Goal: Navigation & Orientation: Find specific page/section

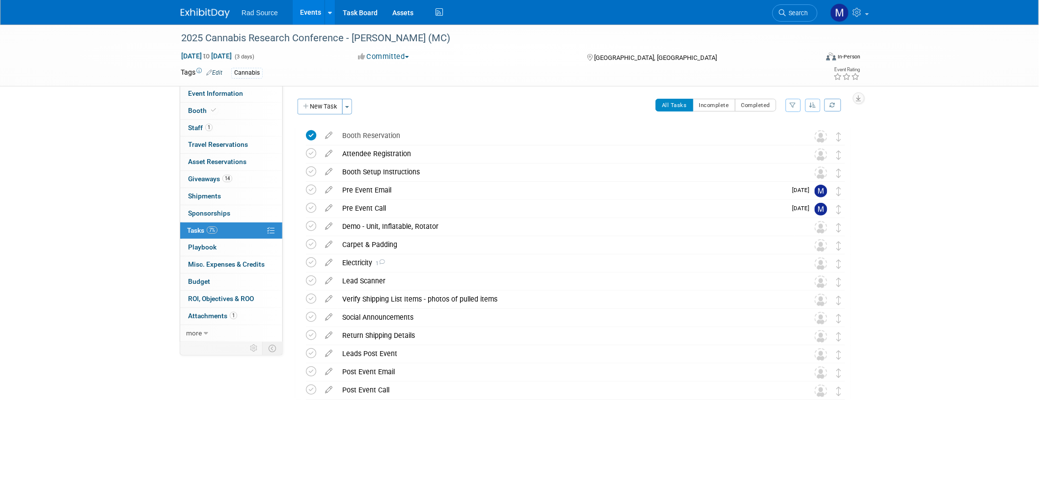
click at [963, 291] on div "2025 Cannabis Research Conference - [PERSON_NAME] (MC) [DATE] to [DATE] (3 days…" at bounding box center [519, 242] width 1039 height 435
drag, startPoint x: 193, startPoint y: 7, endPoint x: 201, endPoint y: 16, distance: 12.2
click at [193, 7] on link at bounding box center [211, 8] width 61 height 8
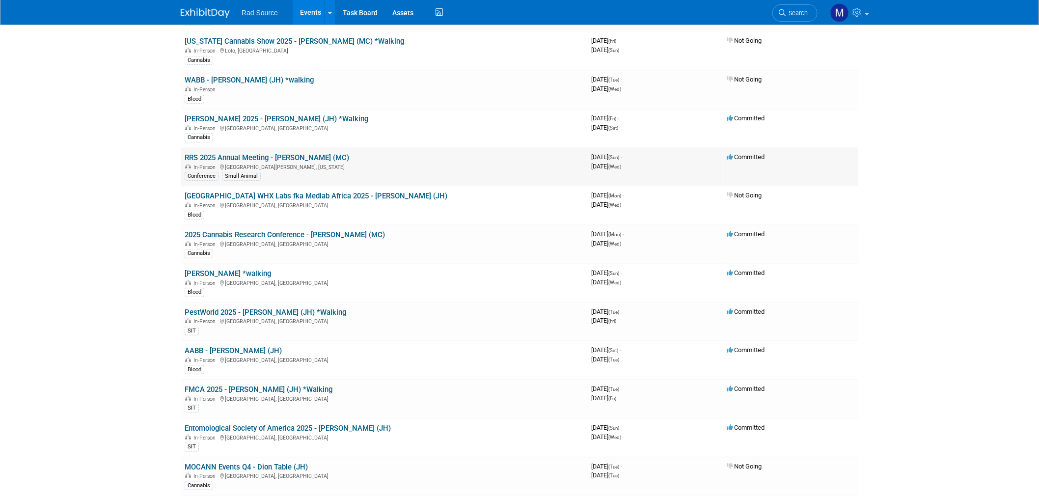
scroll to position [272, 0]
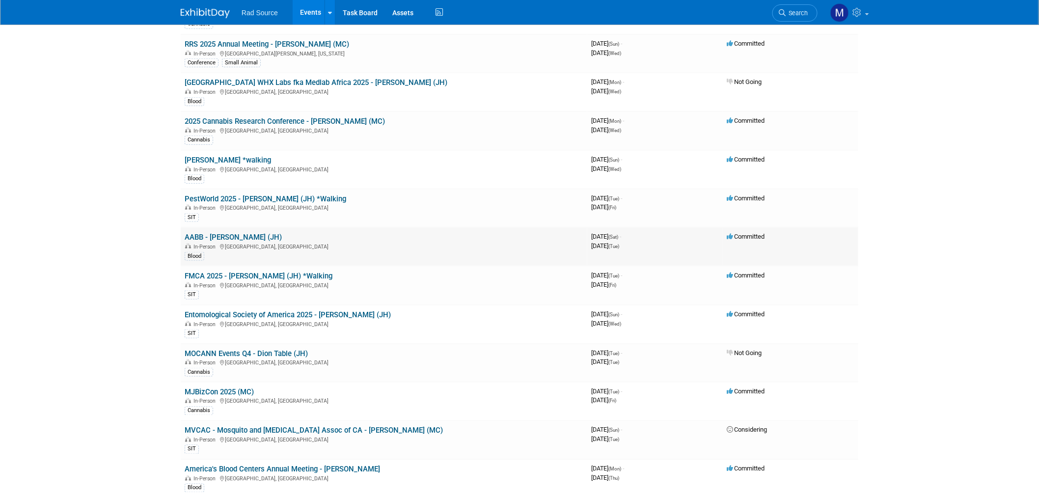
scroll to position [436, 0]
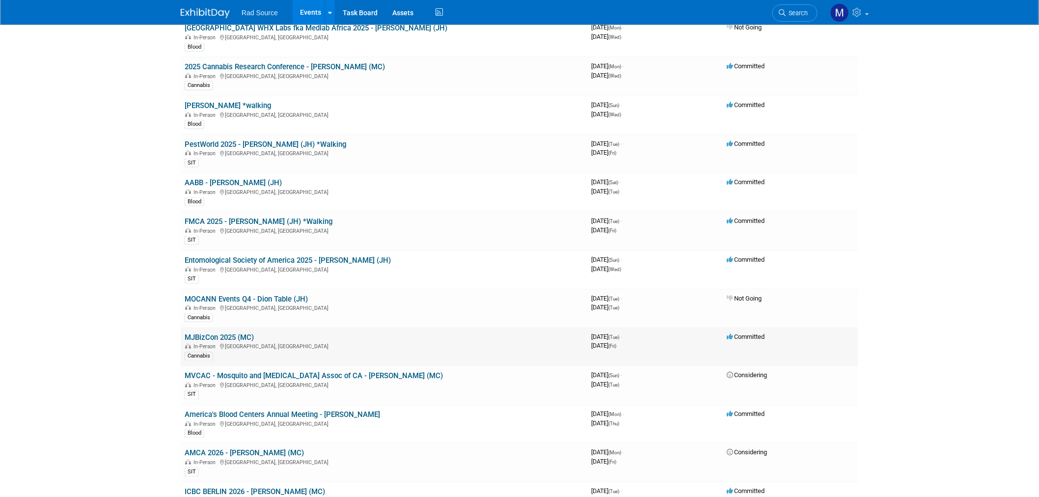
click at [238, 333] on link "MJBizCon 2025 (MC)" at bounding box center [219, 337] width 69 height 9
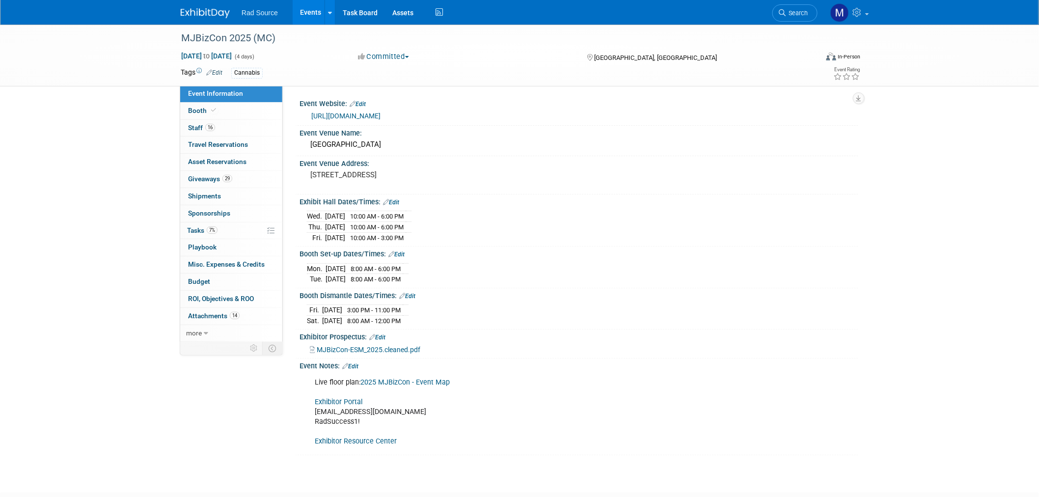
click at [326, 400] on link "Exhibitor Portal" at bounding box center [339, 402] width 48 height 8
